Goal: Information Seeking & Learning: Check status

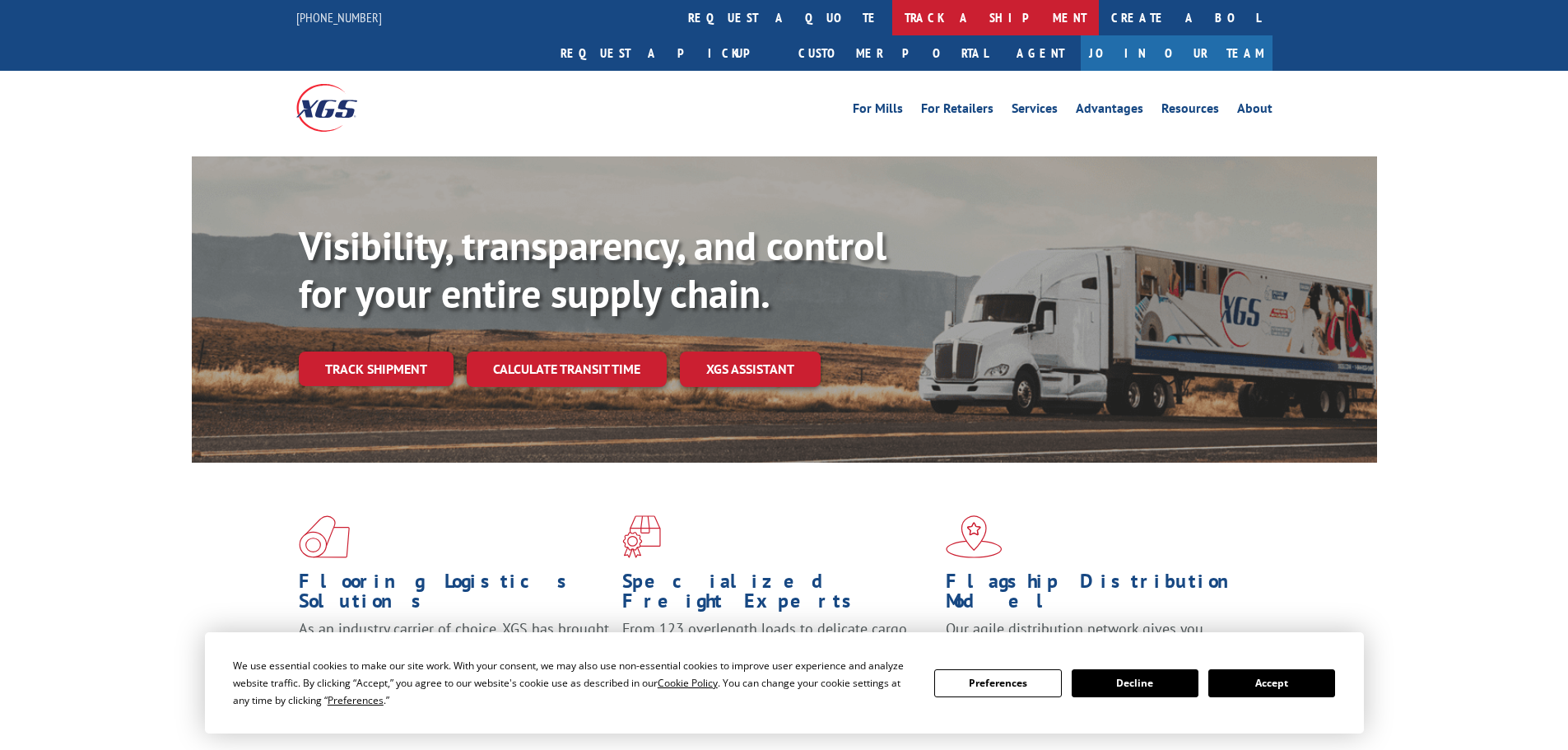
click at [892, 21] on link "track a shipment" at bounding box center [995, 17] width 207 height 35
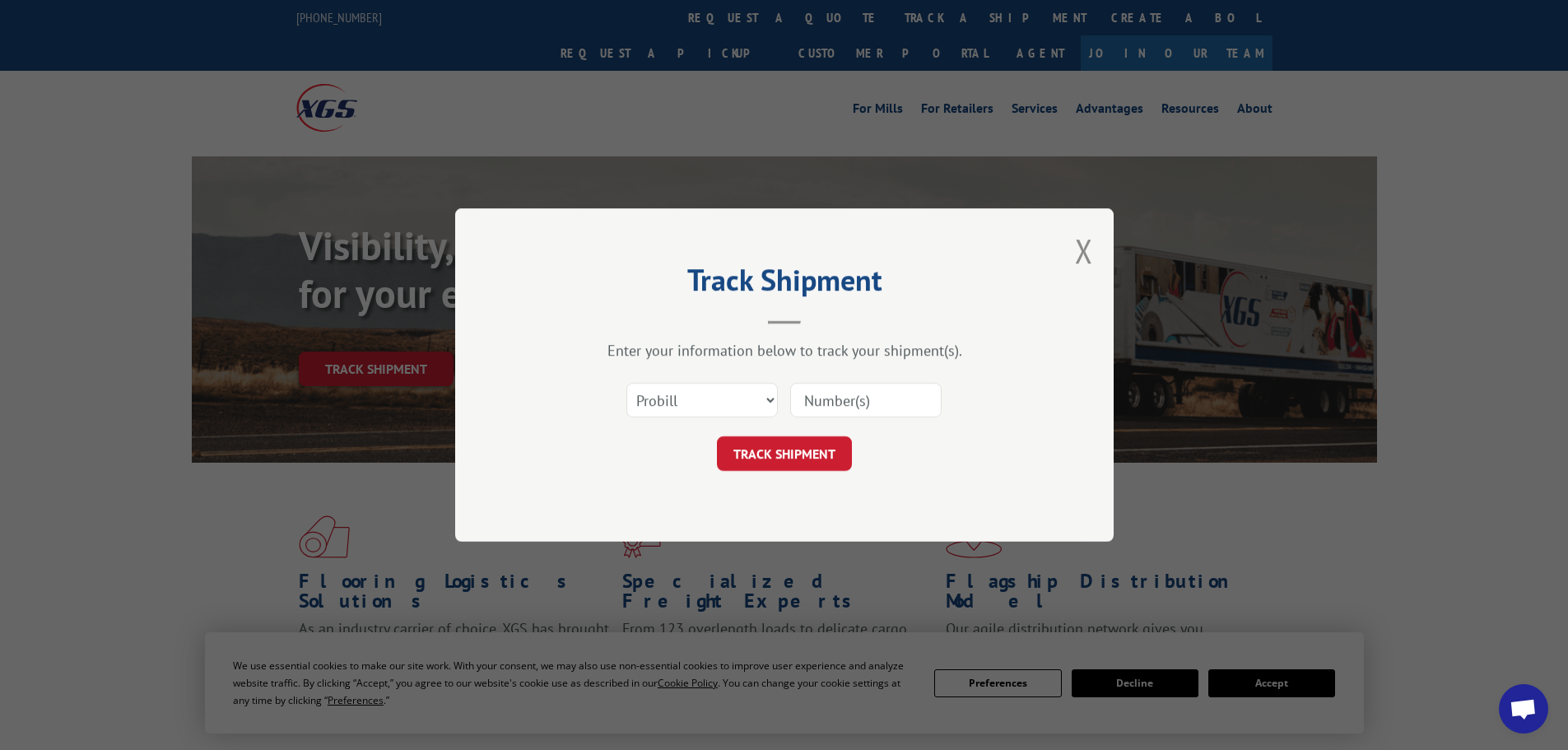
paste input "17554298"
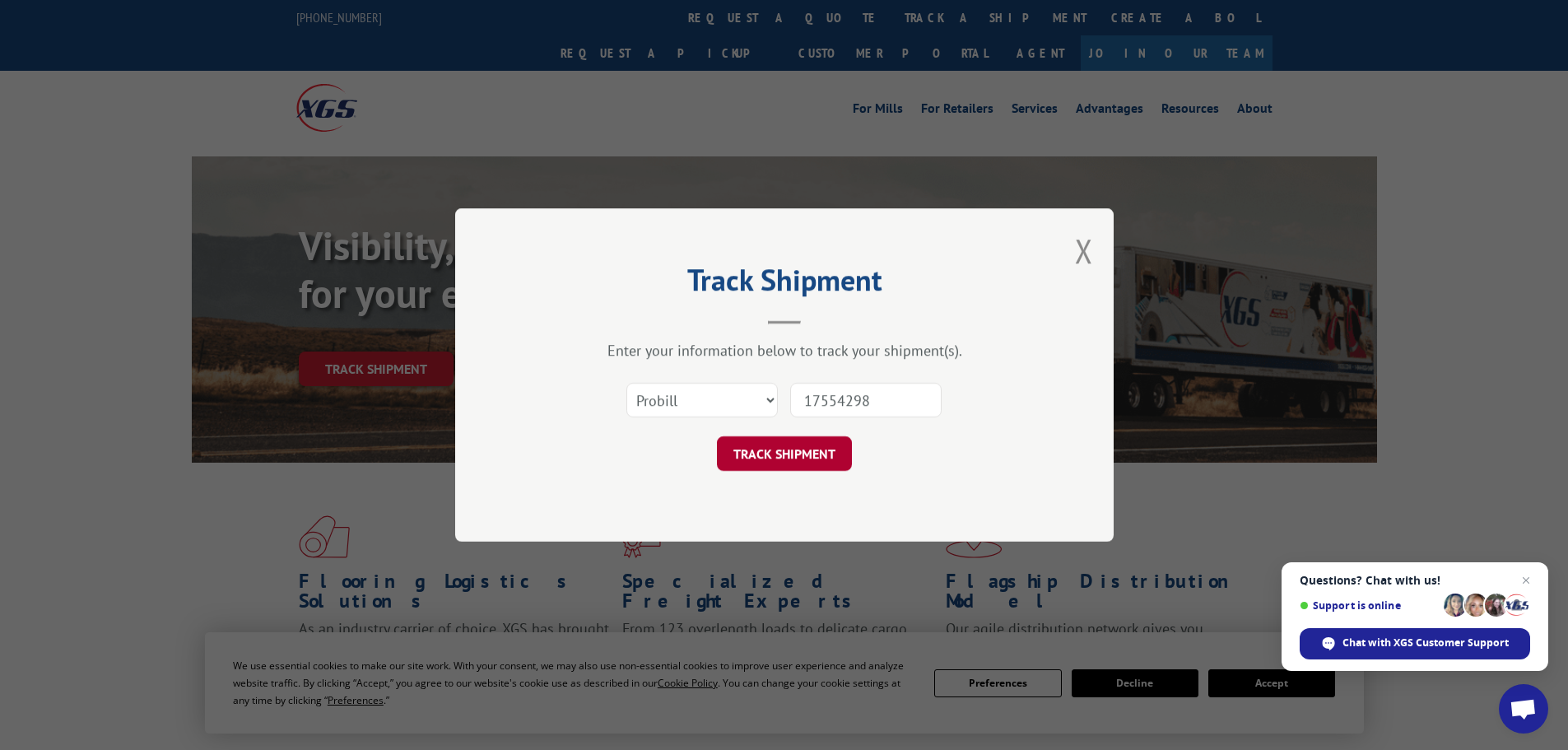
type input "17554298"
click at [755, 456] on button "TRACK SHIPMENT" at bounding box center [784, 453] width 135 height 35
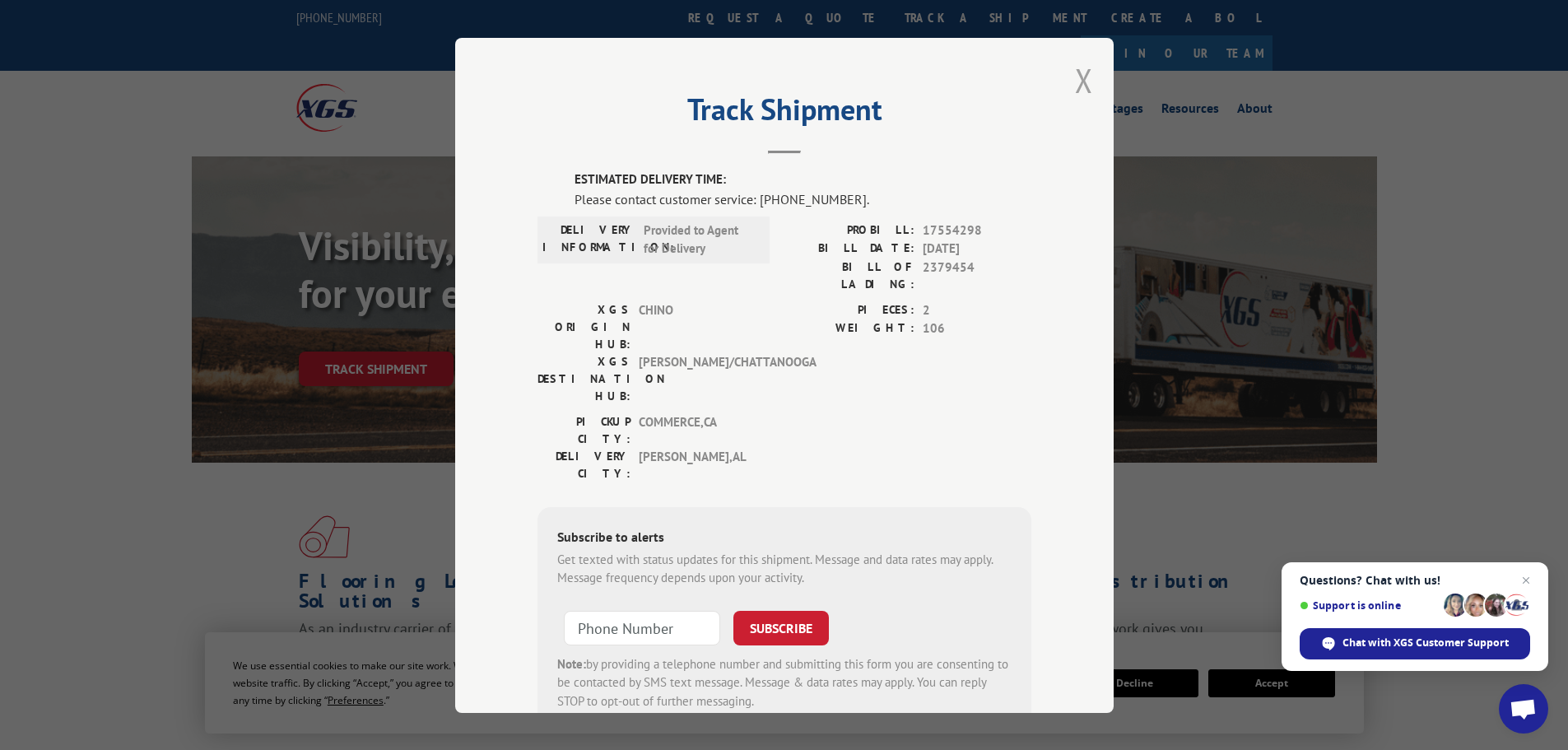
click at [1075, 82] on button "Close modal" at bounding box center [1083, 79] width 18 height 44
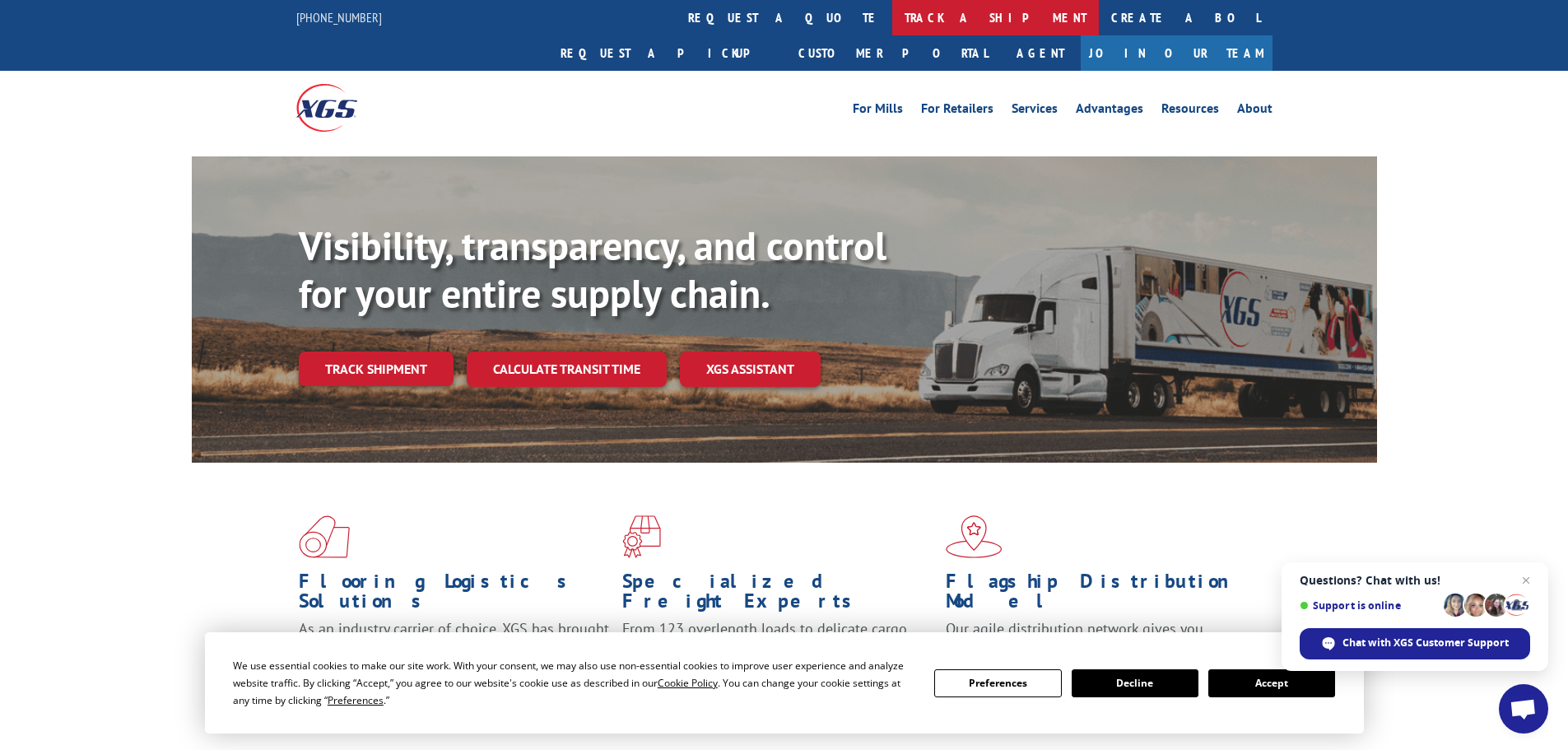
click at [892, 20] on link "track a shipment" at bounding box center [995, 17] width 207 height 35
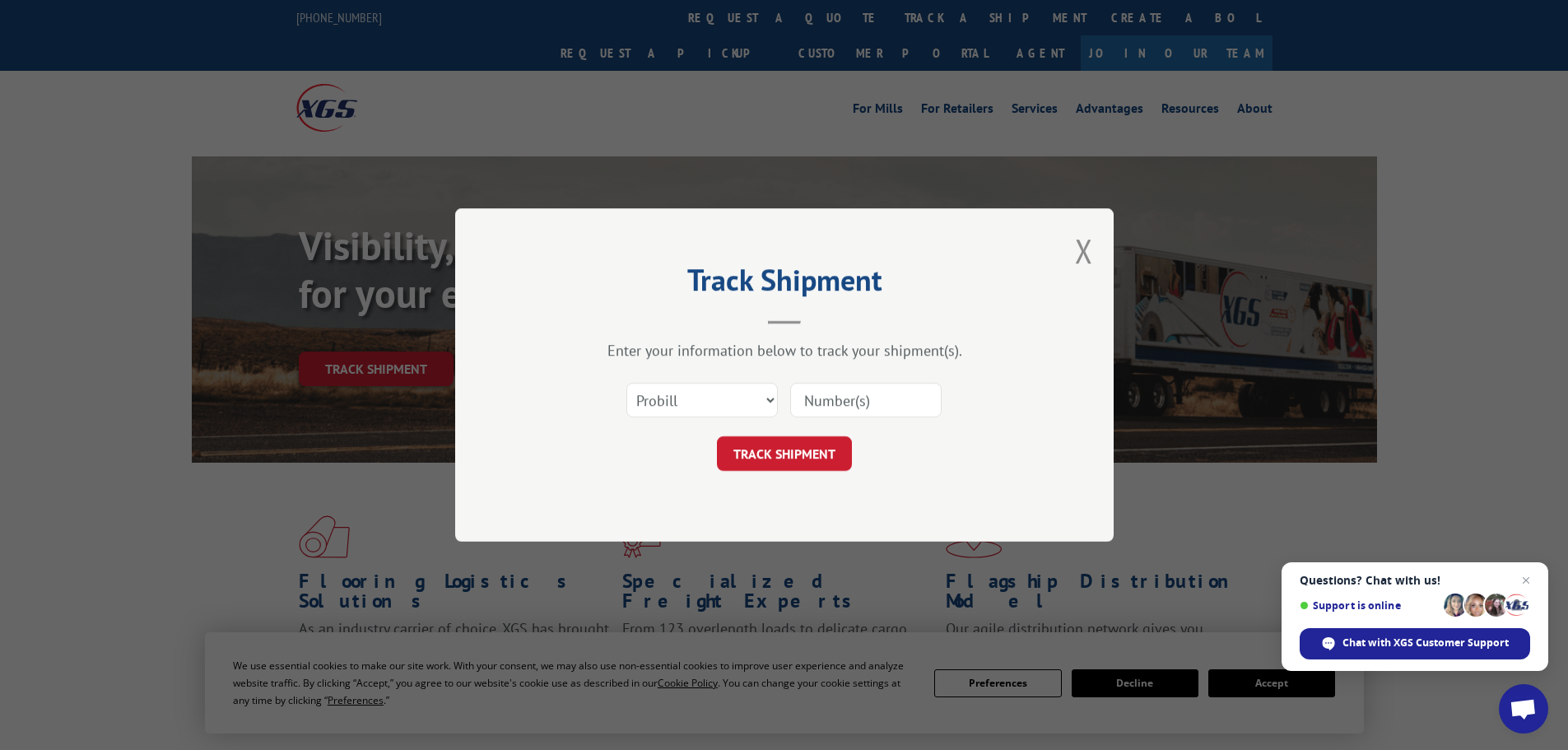
paste input "17595074"
type input "17595074"
click at [754, 450] on button "TRACK SHIPMENT" at bounding box center [784, 453] width 135 height 35
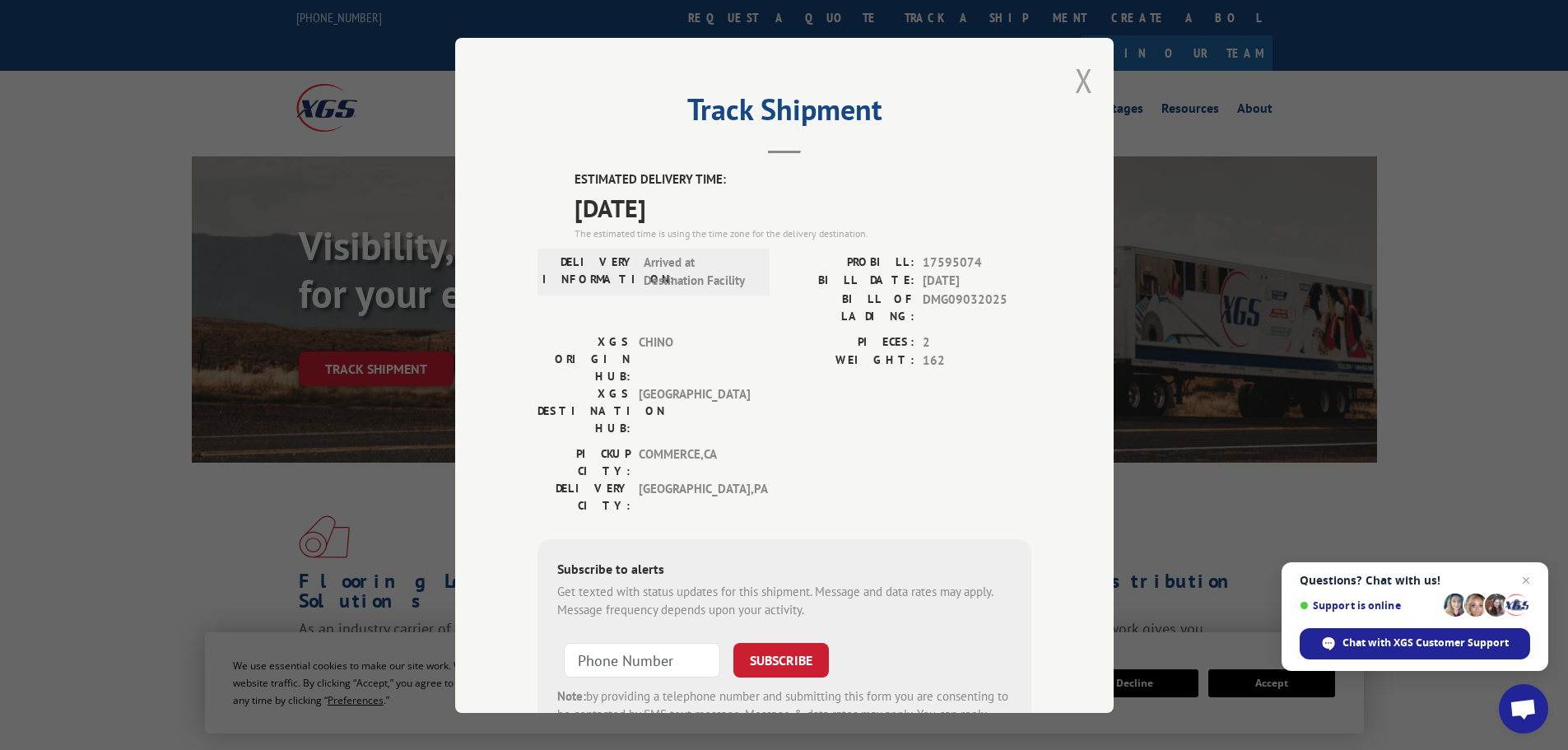
click at [1078, 73] on button "Close modal" at bounding box center [1083, 79] width 18 height 44
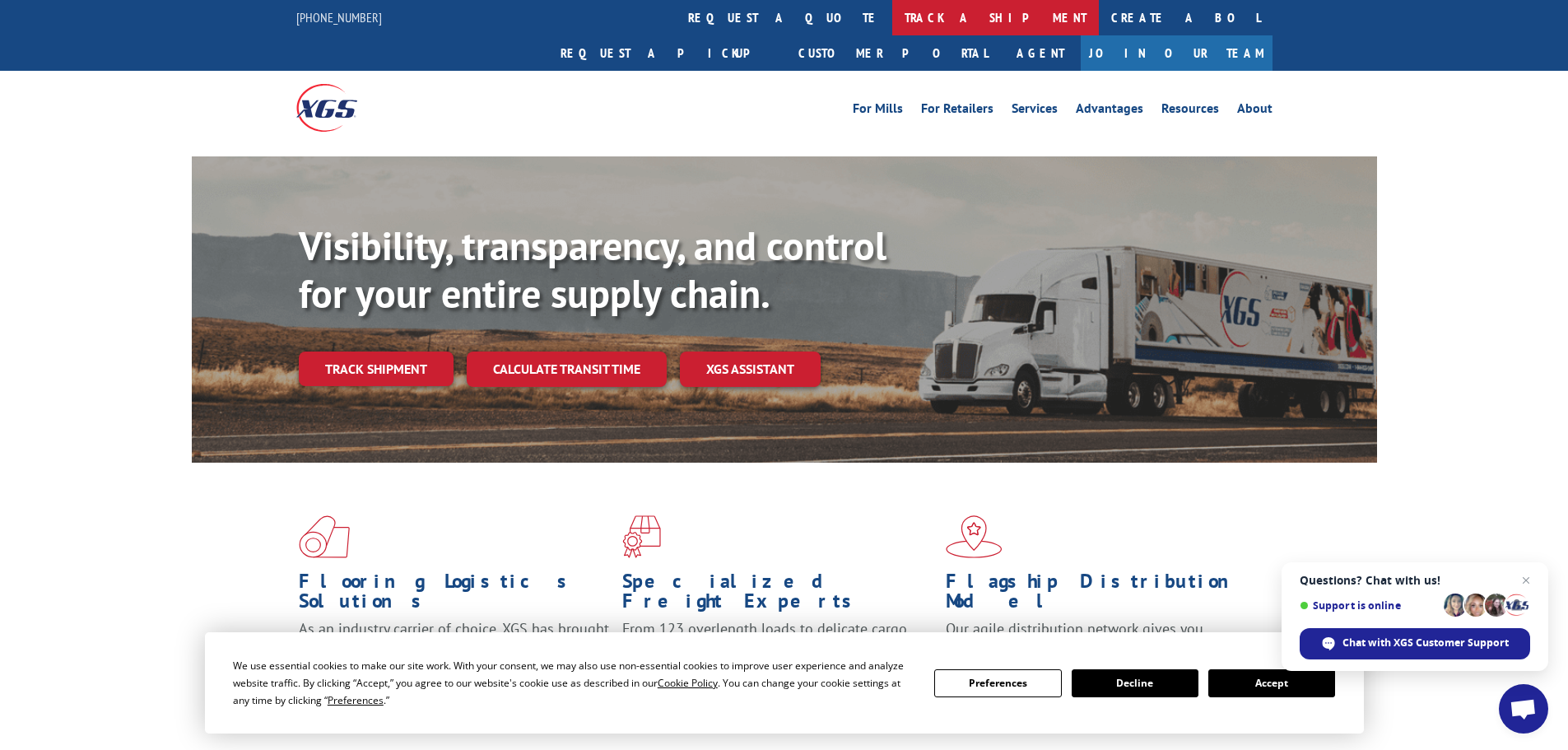
click at [892, 13] on link "track a shipment" at bounding box center [995, 17] width 207 height 35
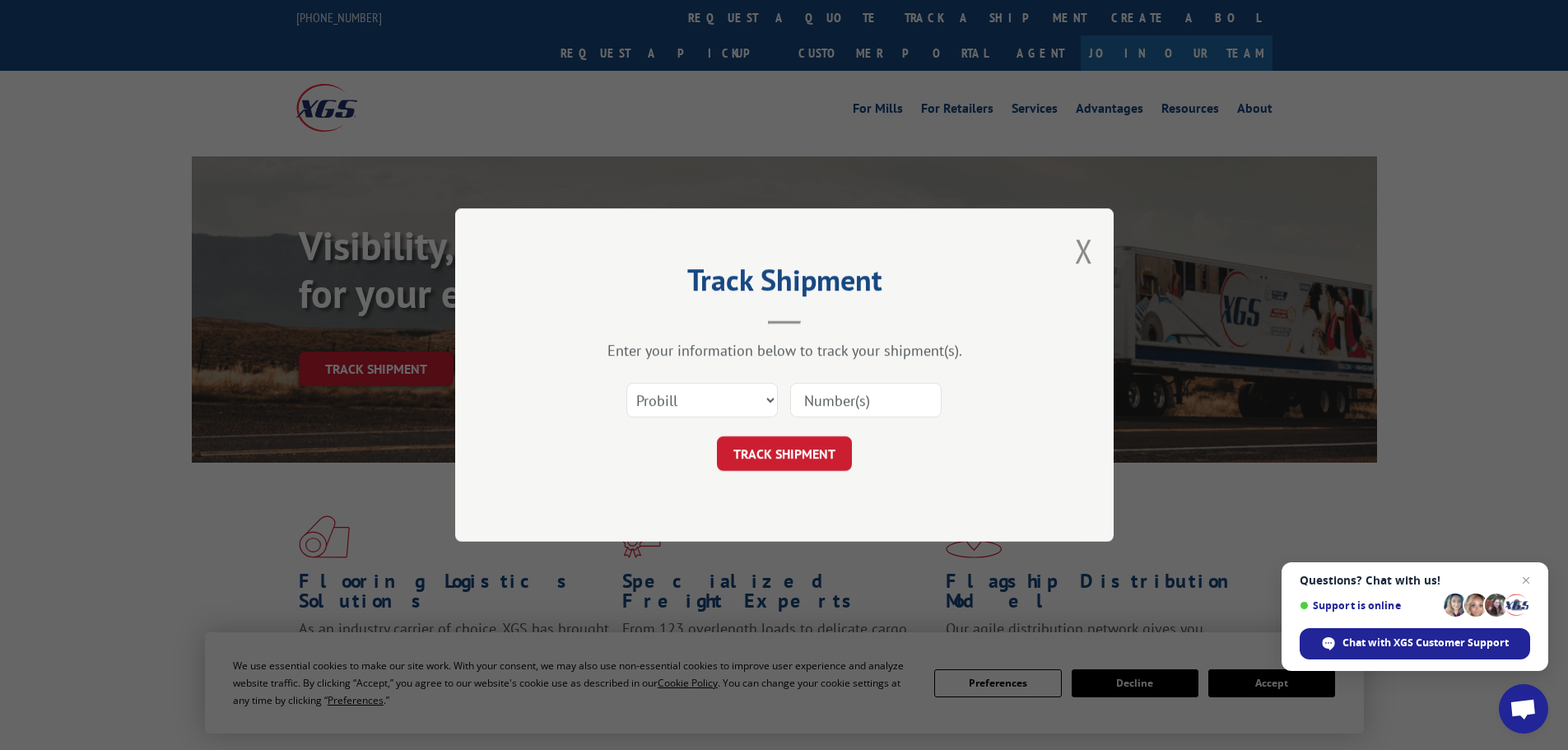
paste input "17595074"
type input "17595074"
click at [759, 456] on button "TRACK SHIPMENT" at bounding box center [784, 453] width 135 height 35
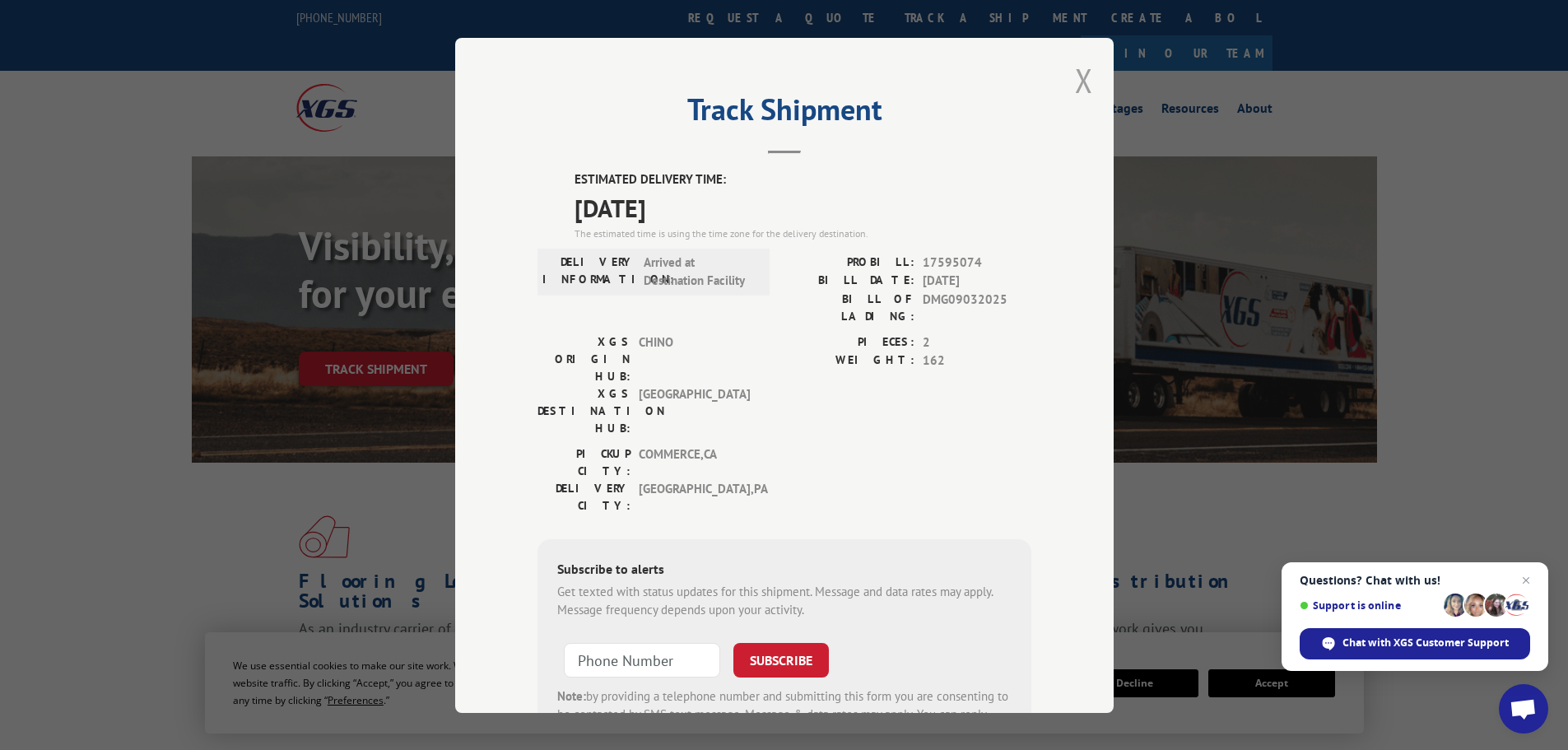
click at [1084, 77] on button "Close modal" at bounding box center [1083, 79] width 18 height 44
